Goal: Task Accomplishment & Management: Complete application form

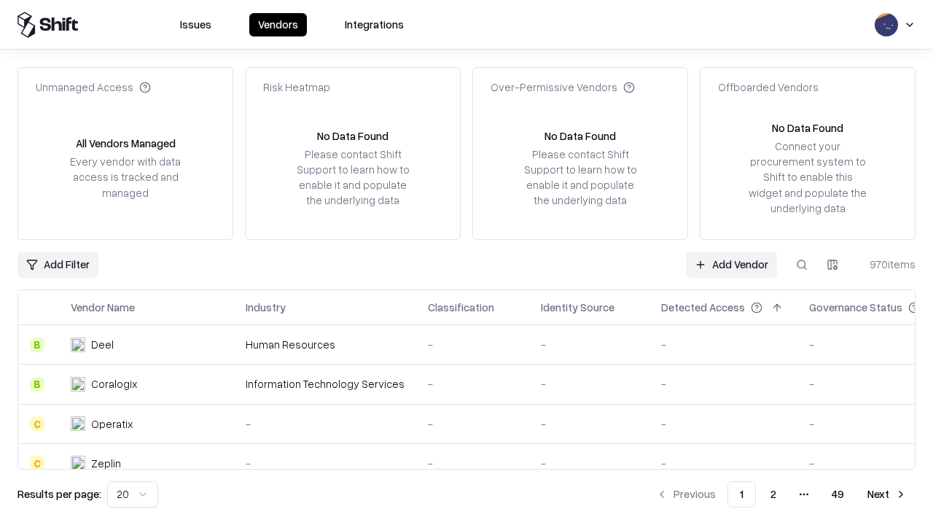
click at [731, 264] on link "Add Vendor" at bounding box center [731, 264] width 91 height 26
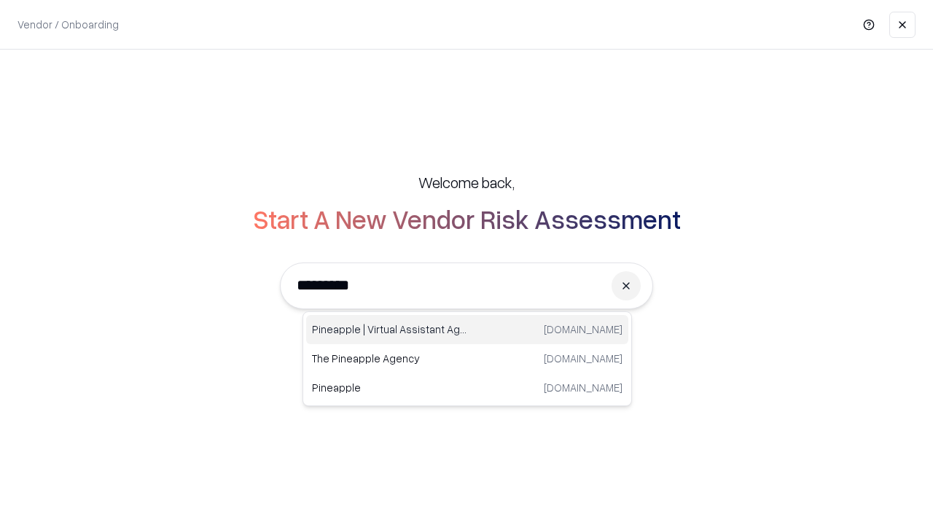
click at [467, 329] on div "Pineapple | Virtual Assistant Agency [DOMAIN_NAME]" at bounding box center [467, 329] width 322 height 29
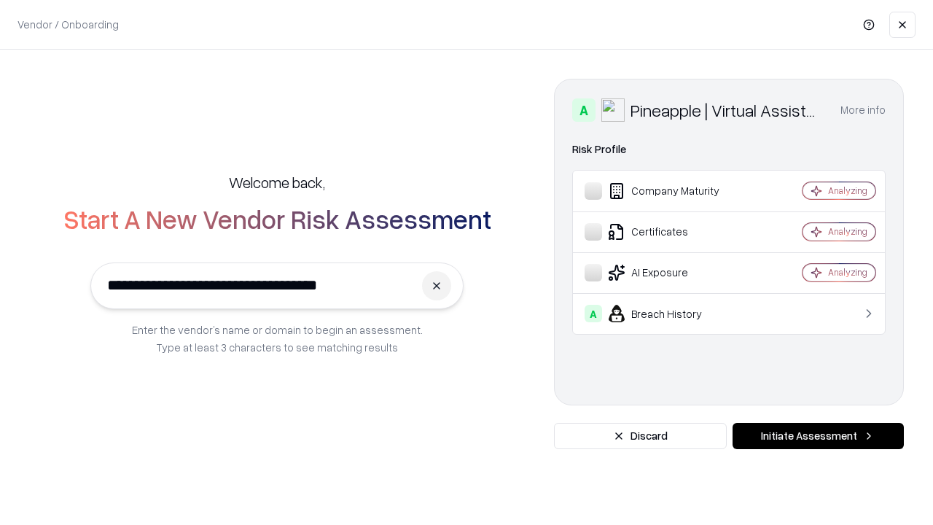
type input "**********"
click at [818, 436] on button "Initiate Assessment" at bounding box center [817, 436] width 171 height 26
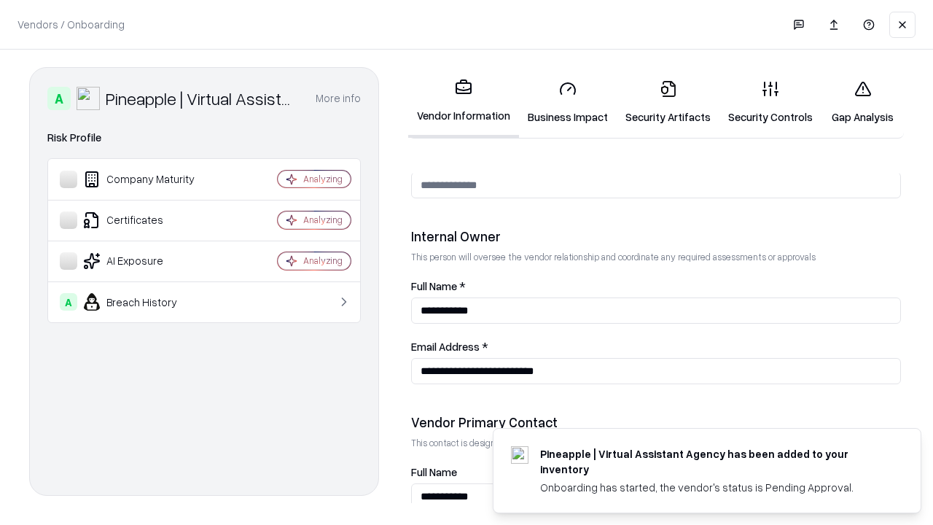
scroll to position [755, 0]
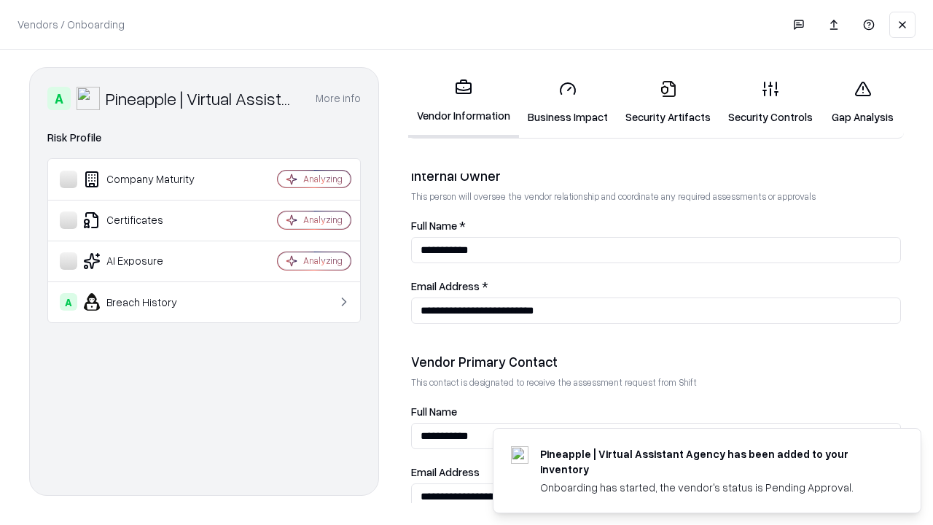
click at [568, 102] on link "Business Impact" at bounding box center [568, 103] width 98 height 68
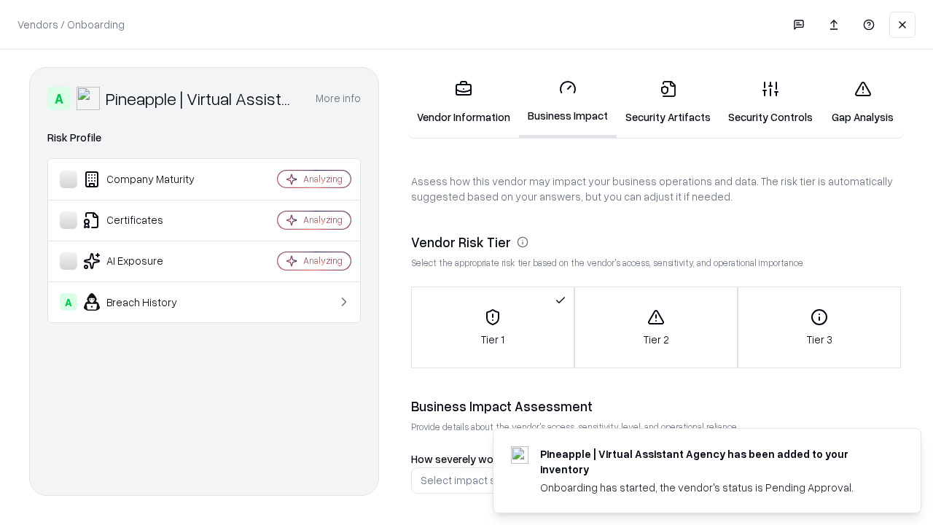
click at [668, 102] on link "Security Artifacts" at bounding box center [668, 103] width 103 height 68
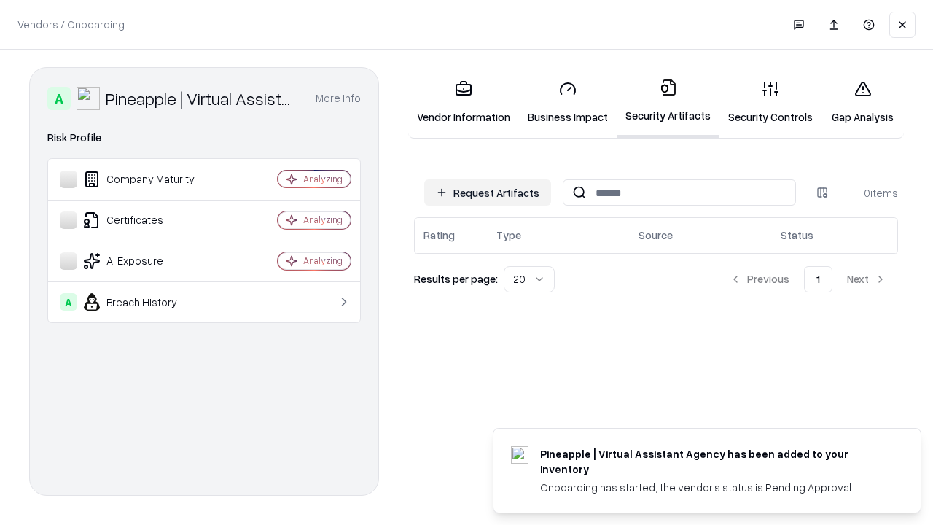
click at [488, 192] on button "Request Artifacts" at bounding box center [487, 192] width 127 height 26
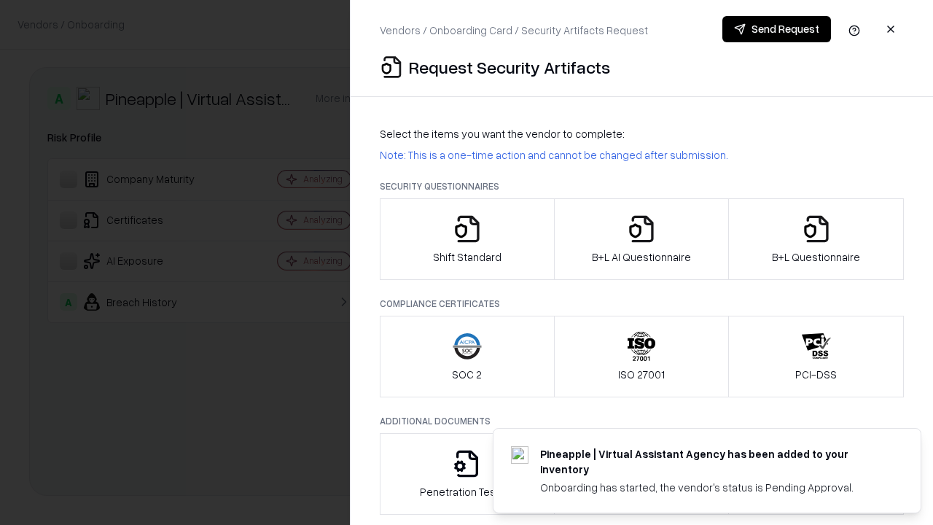
click at [466, 239] on icon "button" at bounding box center [467, 228] width 29 height 29
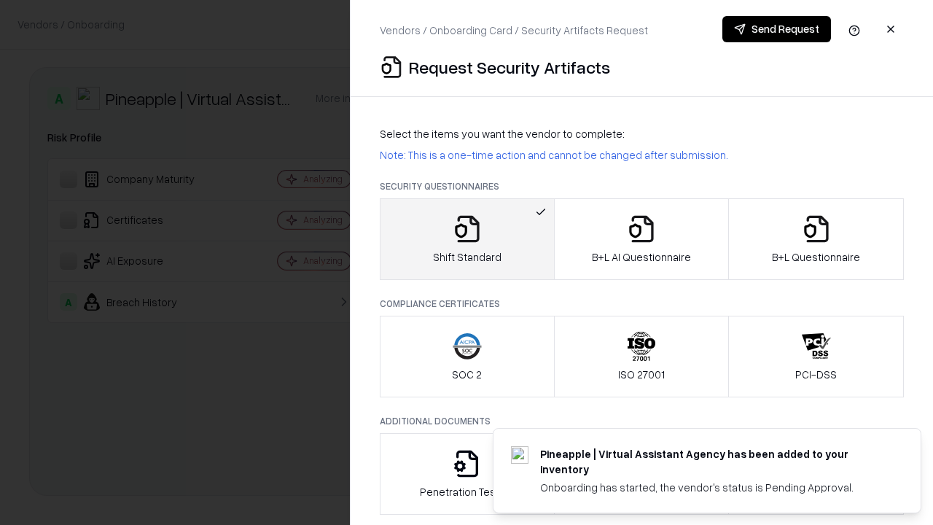
click at [776, 29] on button "Send Request" at bounding box center [776, 29] width 109 height 26
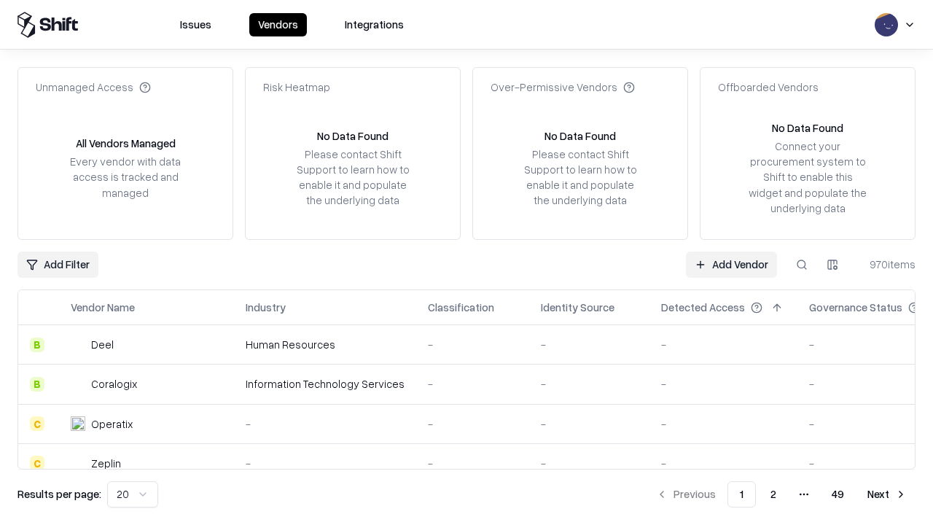
click at [802, 264] on button at bounding box center [802, 264] width 26 height 26
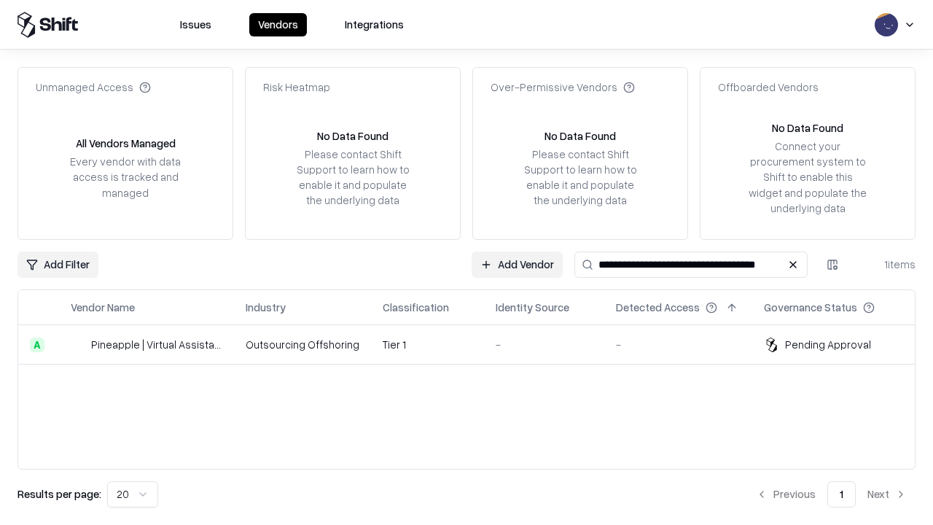
type input "**********"
click at [475, 344] on td "Tier 1" at bounding box center [427, 344] width 113 height 39
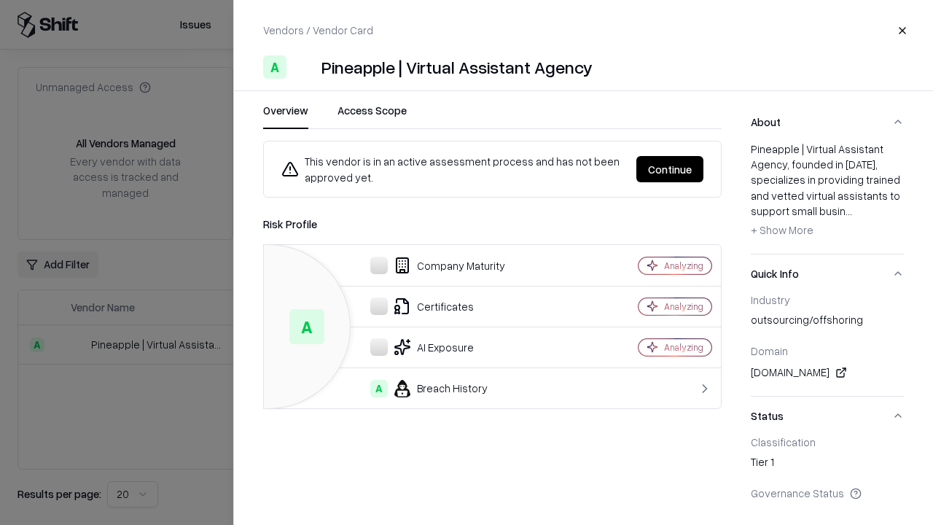
click at [670, 169] on button "Continue" at bounding box center [669, 169] width 67 height 26
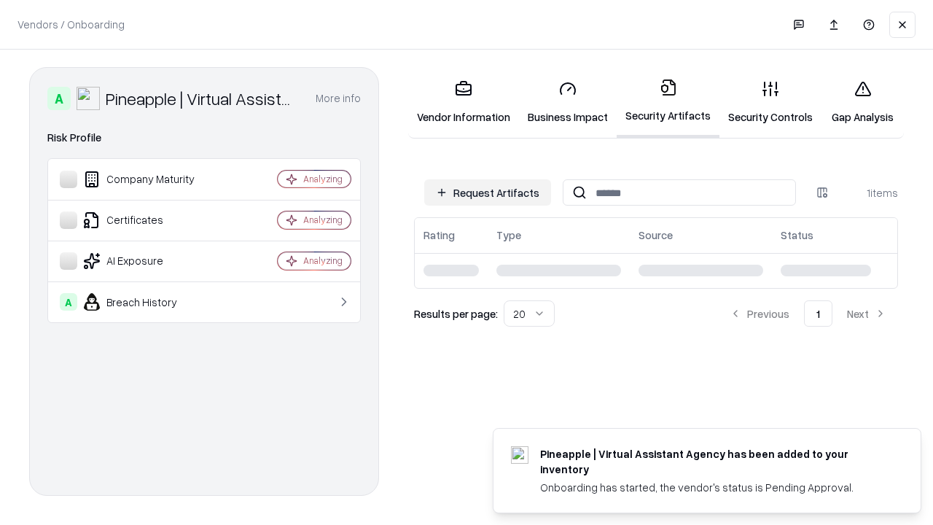
click at [862, 102] on link "Gap Analysis" at bounding box center [862, 103] width 82 height 68
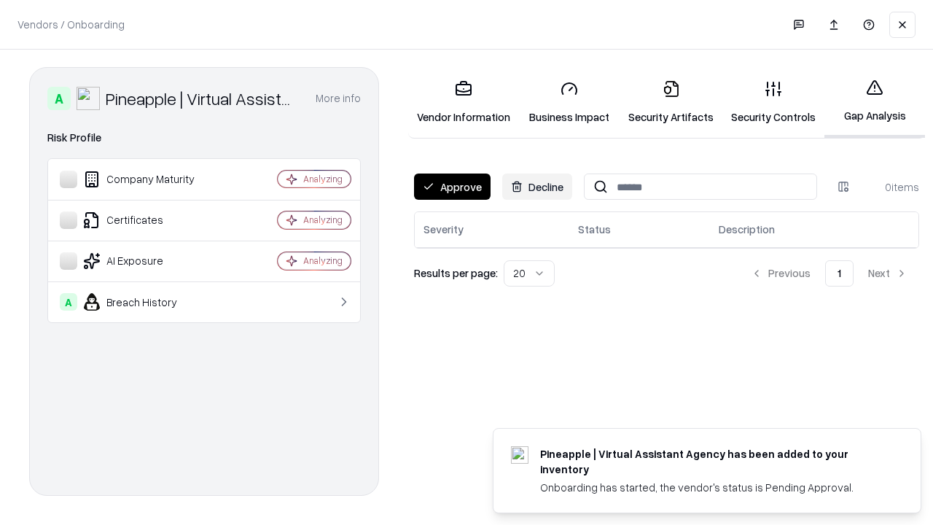
click at [452, 187] on button "Approve" at bounding box center [452, 186] width 77 height 26
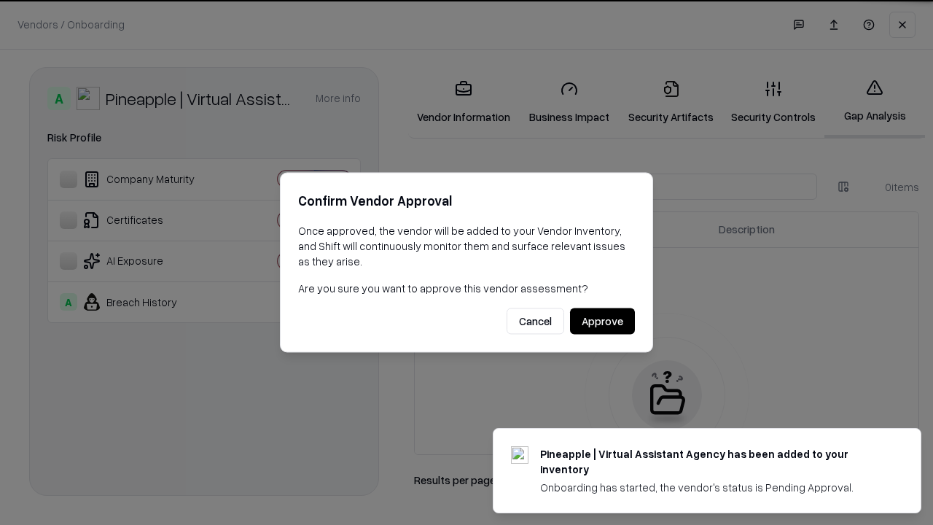
click at [602, 321] on button "Approve" at bounding box center [602, 321] width 65 height 26
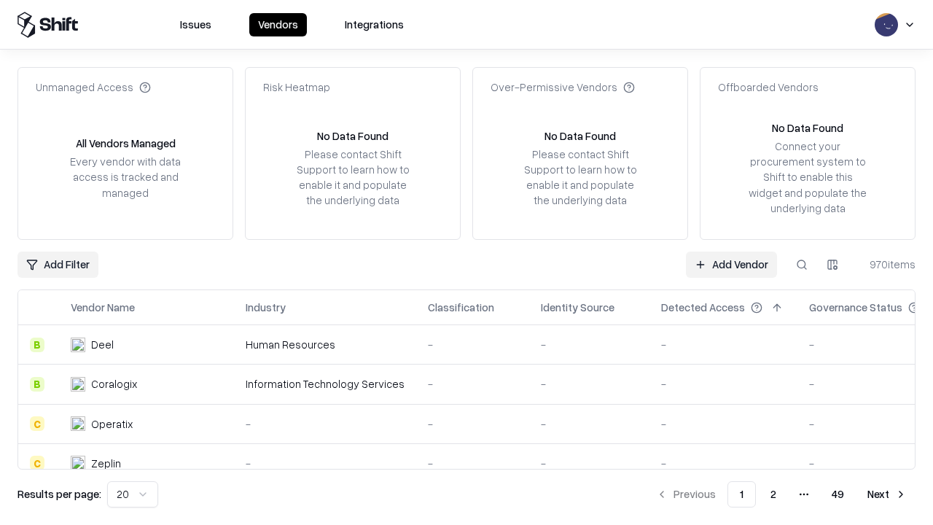
type input "**********"
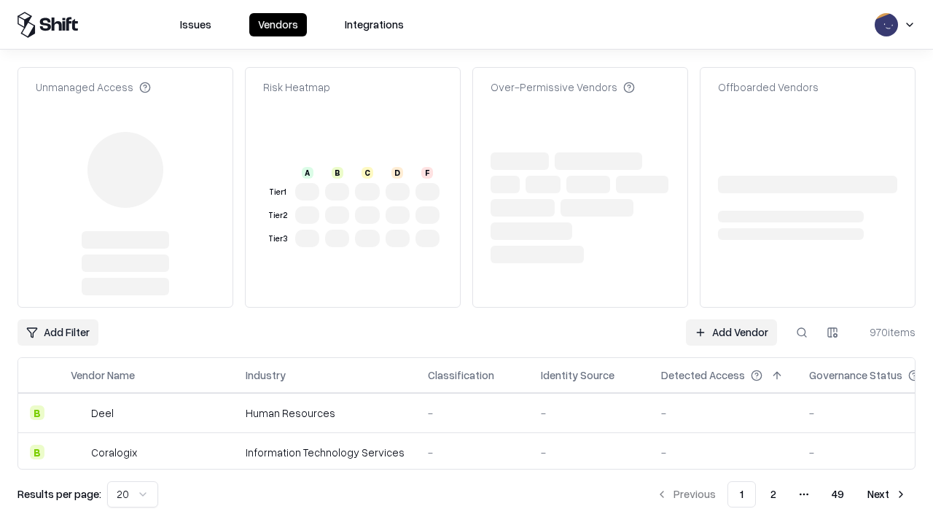
click at [731, 319] on link "Add Vendor" at bounding box center [731, 332] width 91 height 26
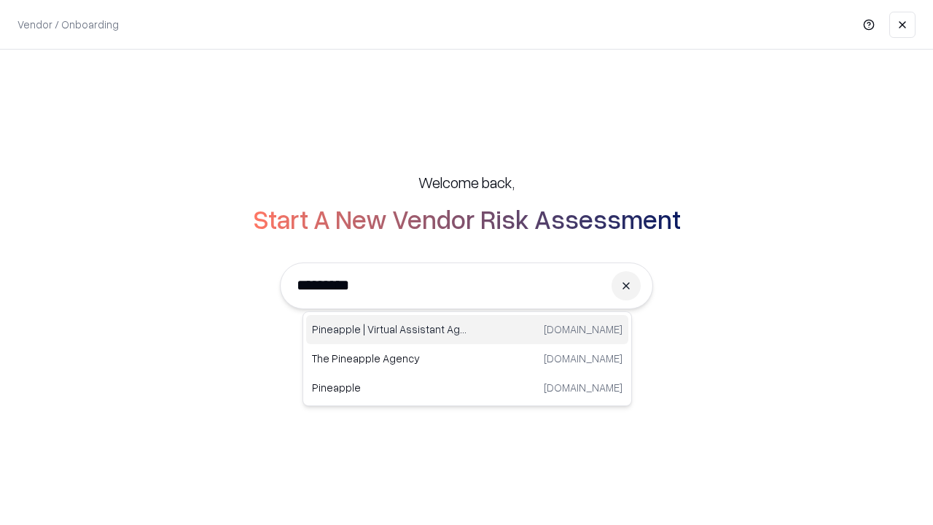
click at [467, 329] on div "Pineapple | Virtual Assistant Agency trypineapple.com" at bounding box center [467, 329] width 322 height 29
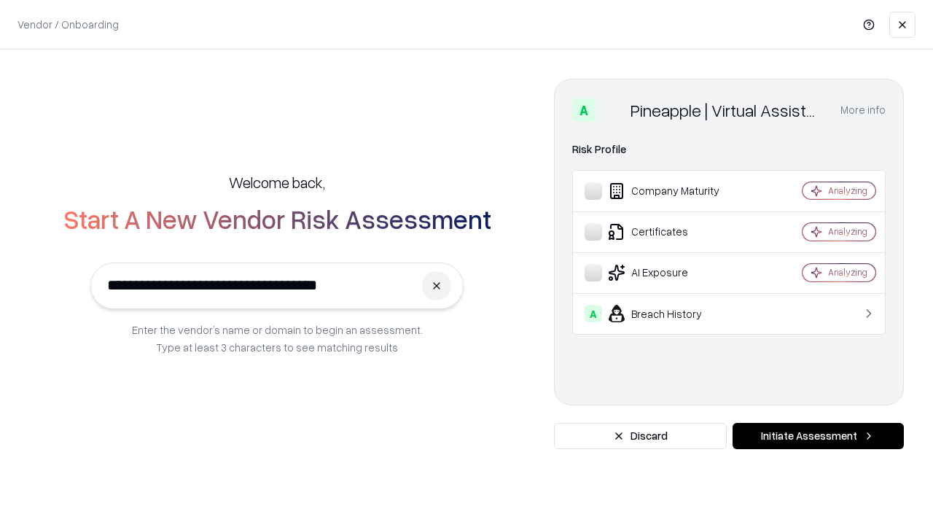
type input "**********"
click at [818, 436] on button "Initiate Assessment" at bounding box center [817, 436] width 171 height 26
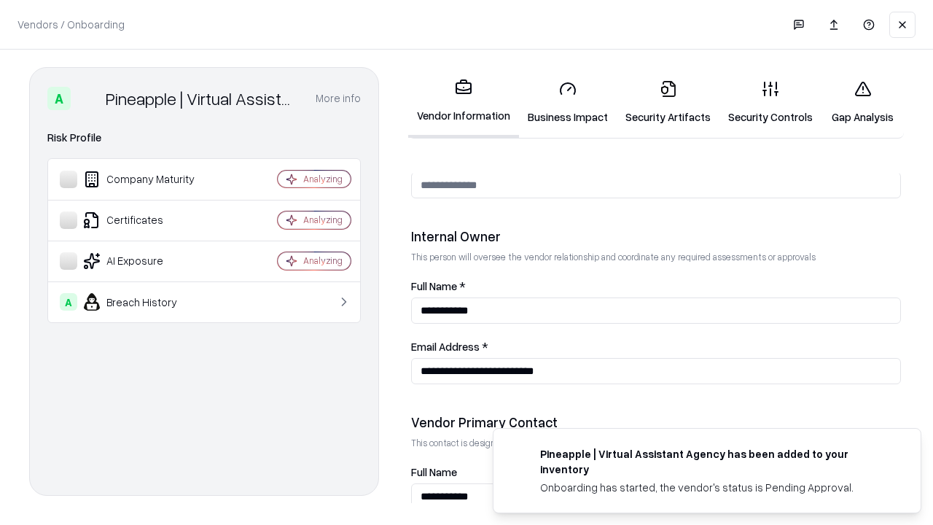
scroll to position [755, 0]
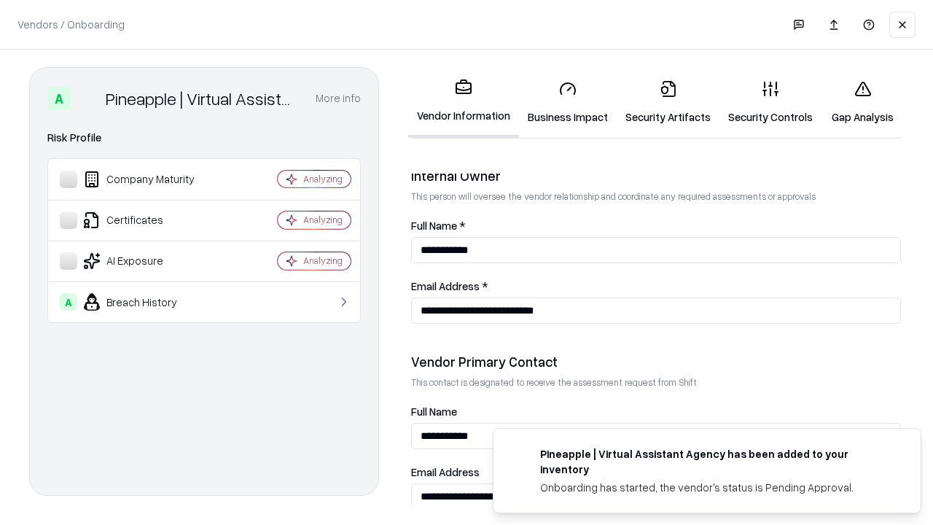
click at [862, 102] on link "Gap Analysis" at bounding box center [862, 103] width 82 height 68
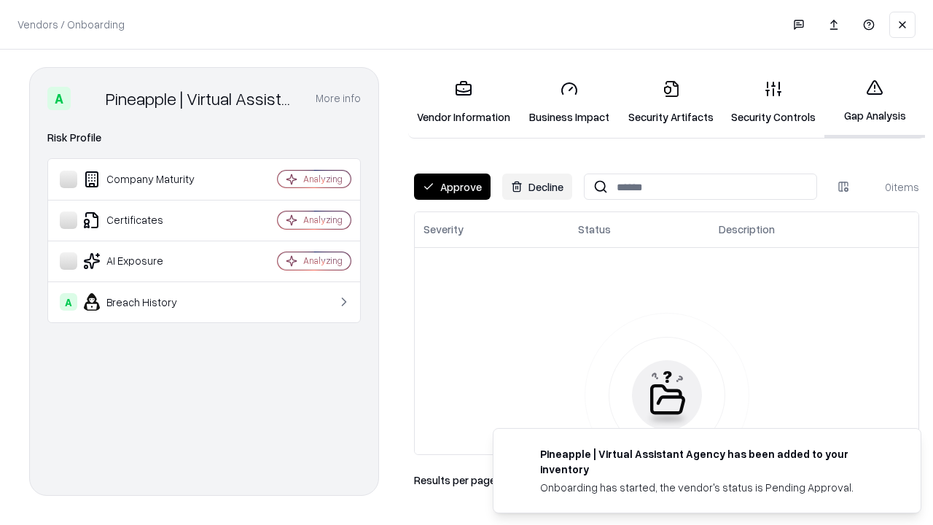
click at [452, 187] on button "Approve" at bounding box center [452, 186] width 77 height 26
